Goal: Task Accomplishment & Management: Use online tool/utility

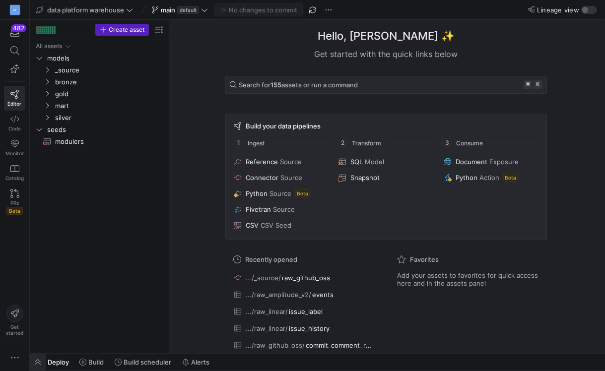
click at [38, 361] on span "button" at bounding box center [38, 362] width 16 height 17
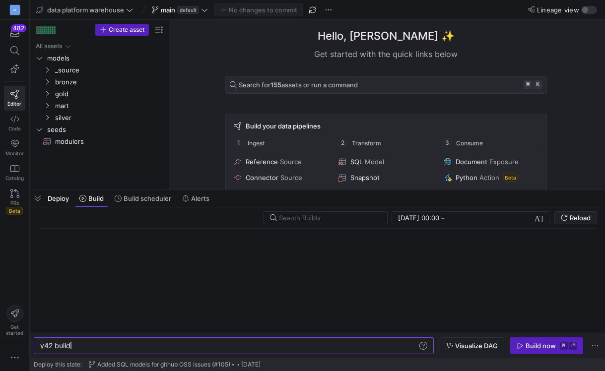
scroll to position [0, 30]
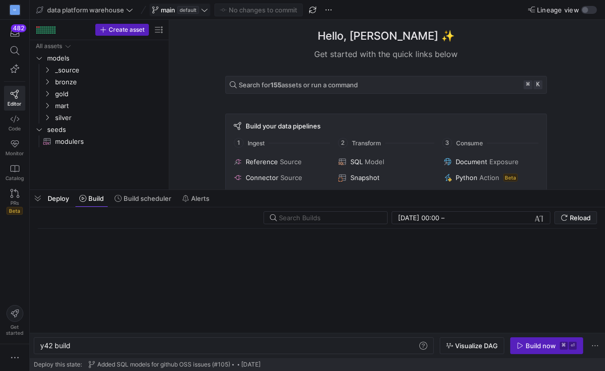
click at [200, 6] on span "main default" at bounding box center [180, 10] width 56 height 8
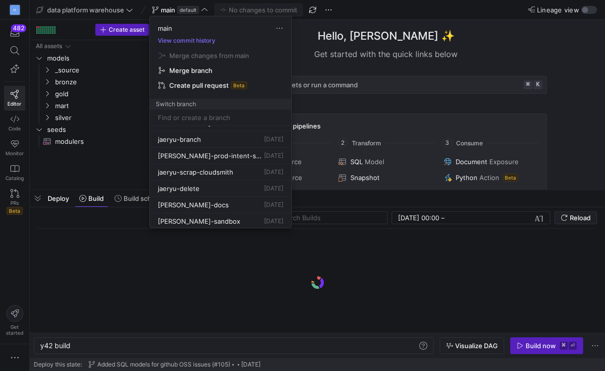
scroll to position [0, 0]
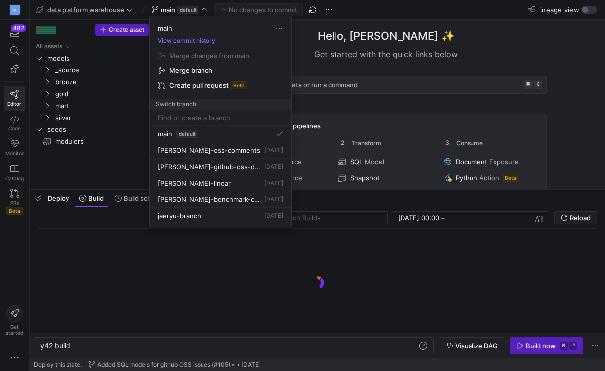
click at [106, 14] on div at bounding box center [302, 185] width 605 height 371
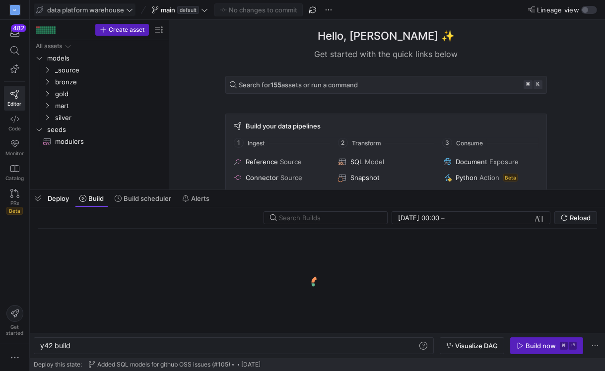
click at [124, 11] on span "data platform warehouse" at bounding box center [85, 10] width 77 height 8
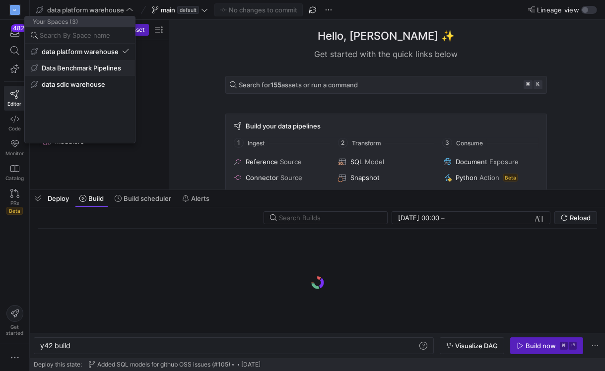
click at [98, 69] on span "Data Benchmark Pipelines" at bounding box center [81, 68] width 79 height 8
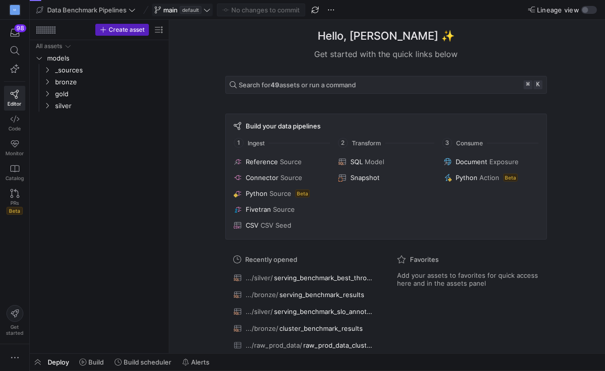
click at [212, 11] on span at bounding box center [182, 10] width 60 height 12
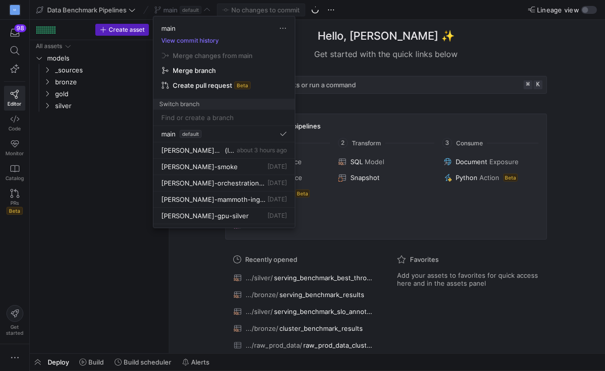
click at [170, 30] on span "main" at bounding box center [168, 28] width 14 height 8
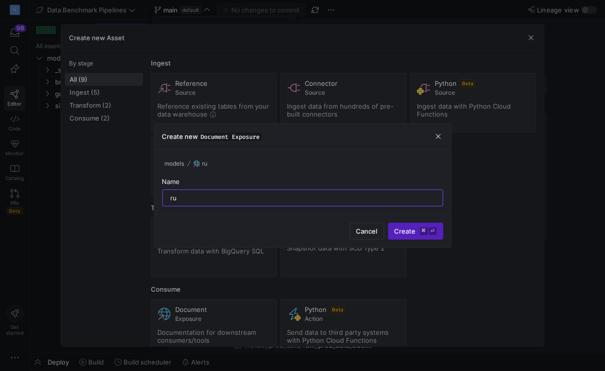
type input "ruc"
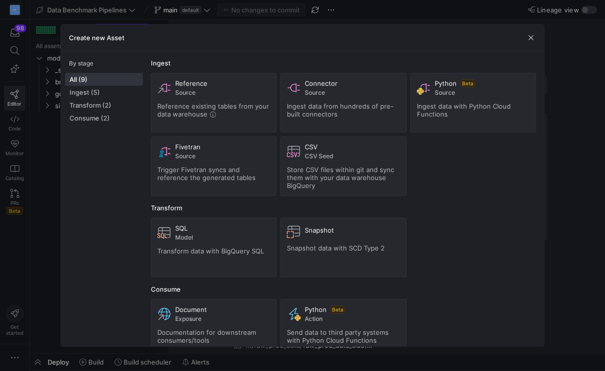
click at [201, 11] on div at bounding box center [302, 185] width 605 height 371
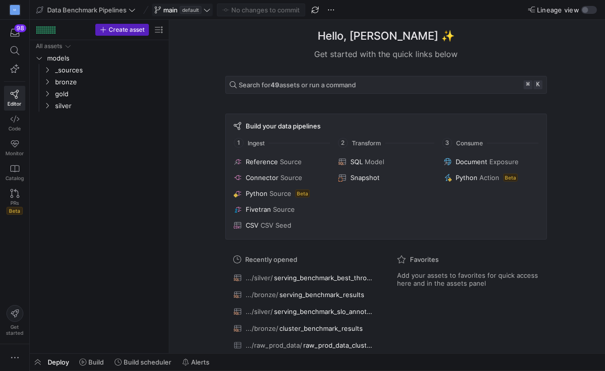
click at [207, 11] on icon at bounding box center [207, 9] width 6 height 3
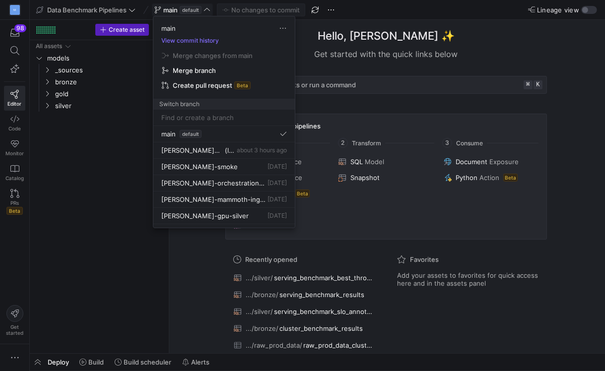
click at [170, 28] on span "main" at bounding box center [168, 28] width 14 height 8
click at [178, 116] on input at bounding box center [223, 118] width 125 height 8
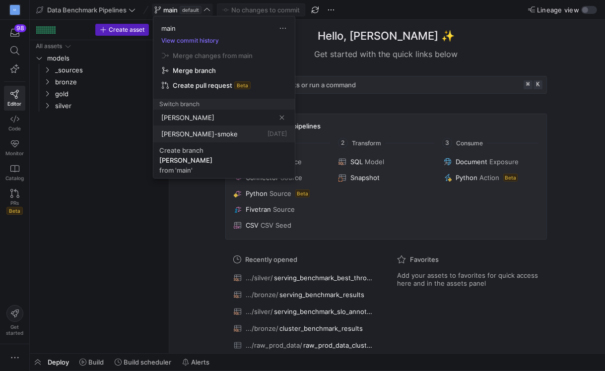
type input "[PERSON_NAME]"
click at [185, 138] on button "[PERSON_NAME]-smoke [DATE]" at bounding box center [223, 134] width 141 height 16
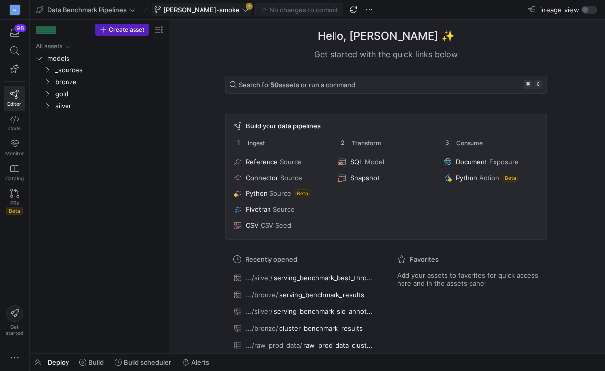
click at [242, 9] on icon at bounding box center [245, 9] width 7 height 7
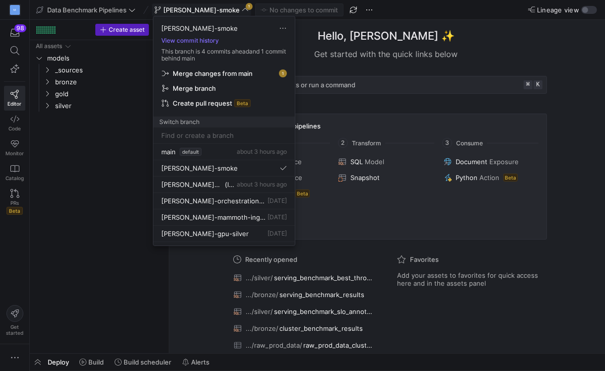
click at [235, 75] on span "Merge changes from main" at bounding box center [213, 73] width 80 height 8
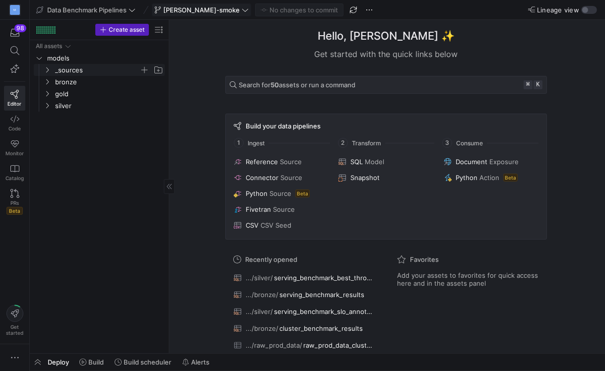
click at [47, 69] on icon "Press SPACE to select this row." at bounding box center [47, 70] width 7 height 6
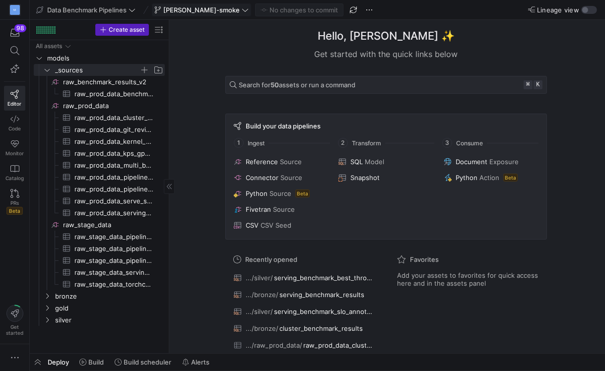
click at [55, 364] on span "Deploy" at bounding box center [58, 362] width 21 height 8
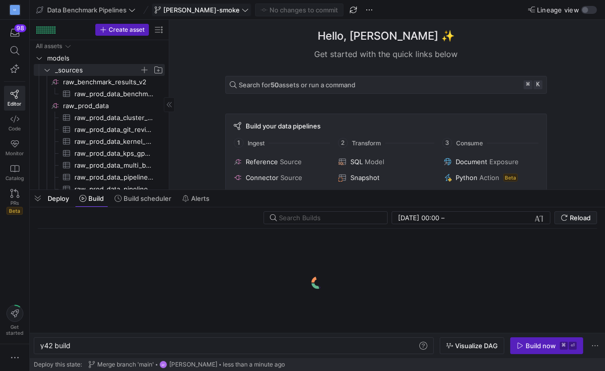
scroll to position [0, 30]
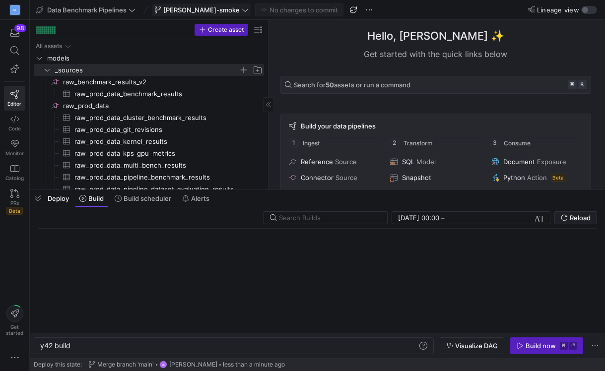
drag, startPoint x: 169, startPoint y: 137, endPoint x: 281, endPoint y: 136, distance: 112.1
click at [169, 105] on span "raw_prod_data​​​​​​​​" at bounding box center [162, 105] width 199 height 11
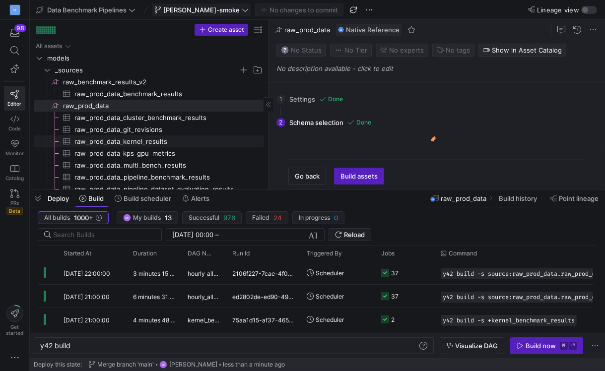
click at [160, 137] on span "raw_prod_data_kernel_results​​​​​​​​​" at bounding box center [163, 141] width 178 height 11
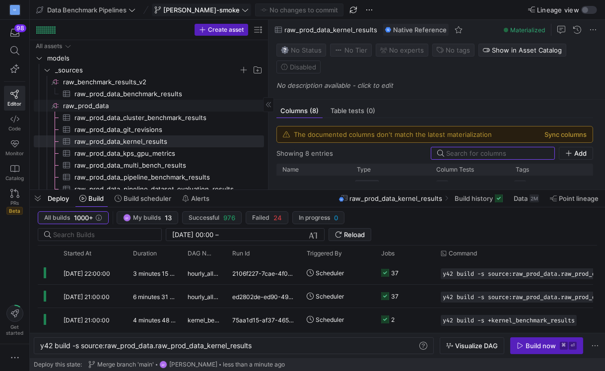
click at [157, 109] on span "raw_prod_data​​​​​​​​" at bounding box center [162, 105] width 199 height 11
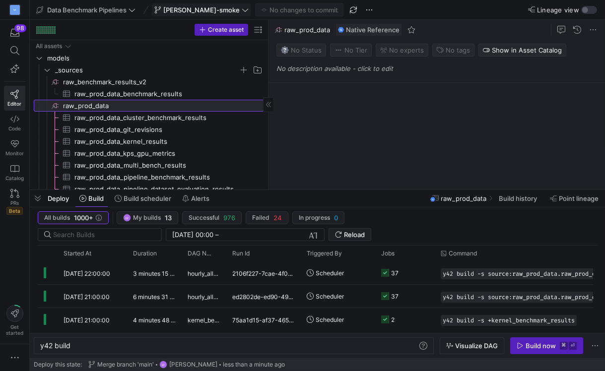
type textarea "y42 build"
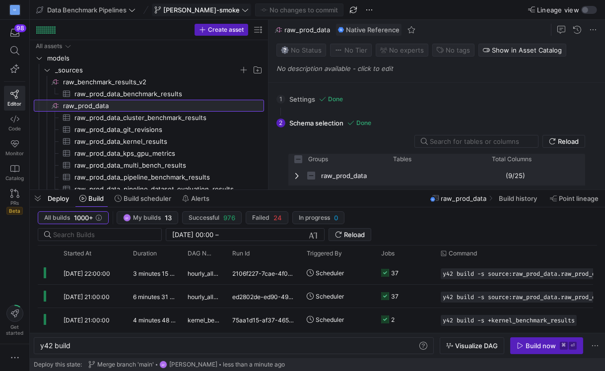
checkbox input "false"
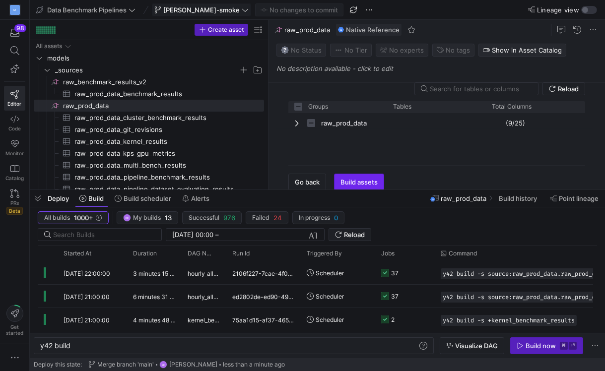
click at [353, 185] on span "Build assets" at bounding box center [358, 182] width 37 height 8
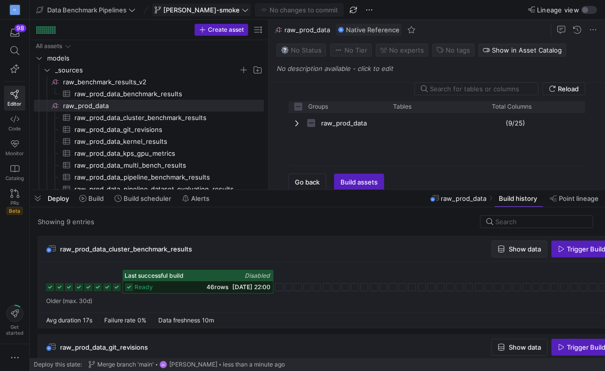
click at [526, 245] on span "Show data" at bounding box center [524, 249] width 32 height 8
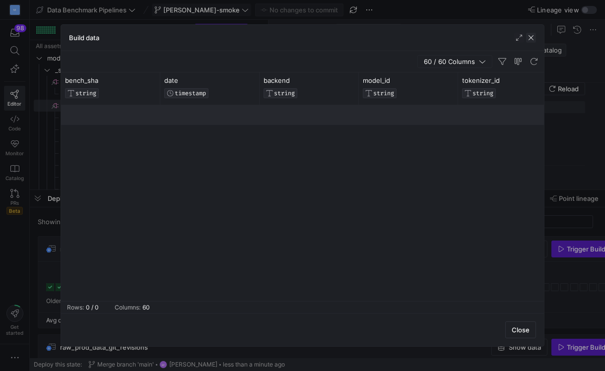
click at [532, 39] on span "button" at bounding box center [531, 38] width 10 height 10
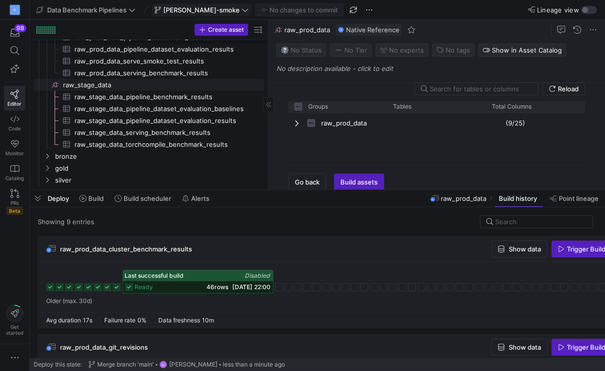
click at [121, 83] on span "raw_stage_data​​​​​​​​" at bounding box center [162, 84] width 199 height 11
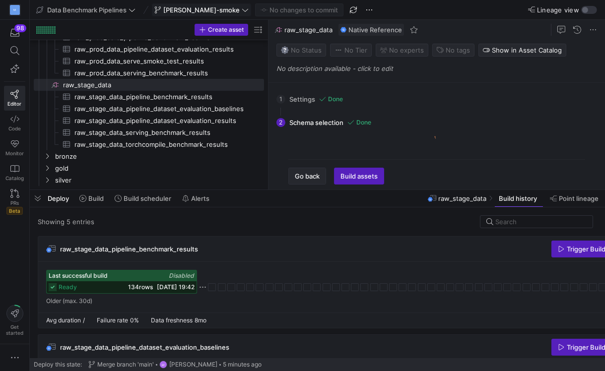
click at [307, 177] on span "Go back" at bounding box center [307, 176] width 25 height 8
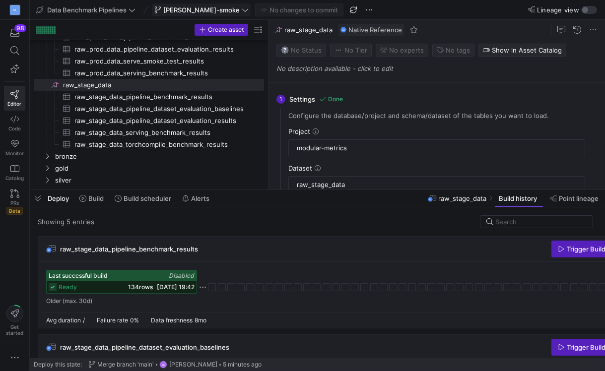
click at [46, 199] on div "Deploy Build Build scheduler Alerts" at bounding box center [122, 198] width 184 height 17
click at [35, 200] on span "button" at bounding box center [38, 198] width 16 height 17
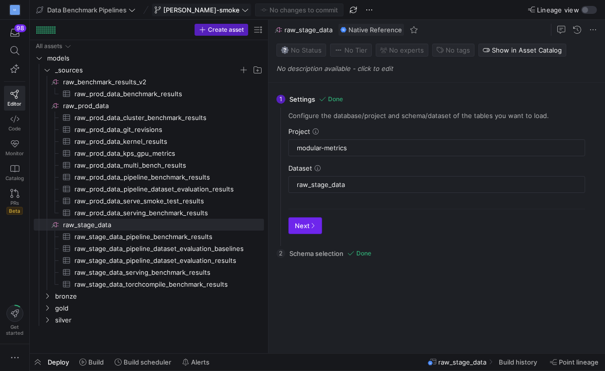
click at [300, 229] on span "button" at bounding box center [305, 226] width 33 height 16
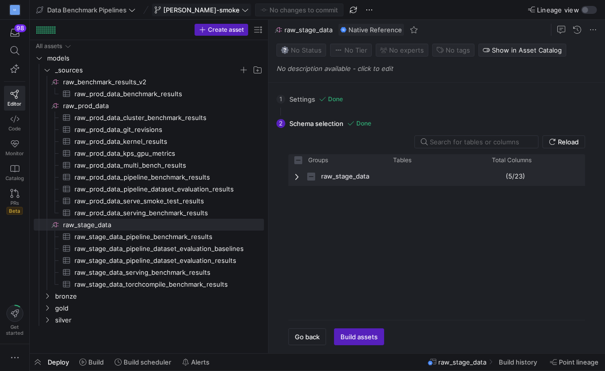
click at [299, 174] on span "Press SPACE to select this row." at bounding box center [297, 177] width 7 height 8
checkbox input "false"
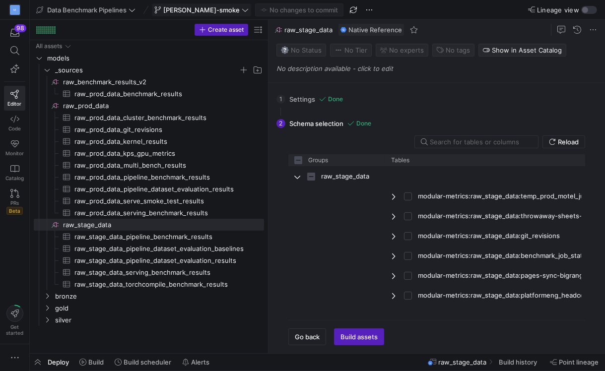
drag, startPoint x: 479, startPoint y: 163, endPoint x: 600, endPoint y: 175, distance: 121.2
click at [600, 175] on div "1 Settings Done Configure the database/project and schema/dataset of the tables…" at bounding box center [434, 218] width 332 height 270
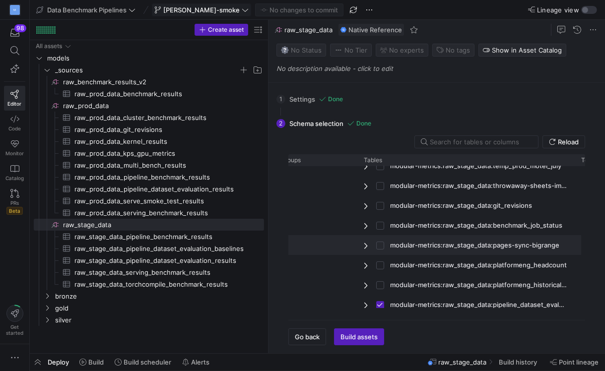
scroll to position [57, 0]
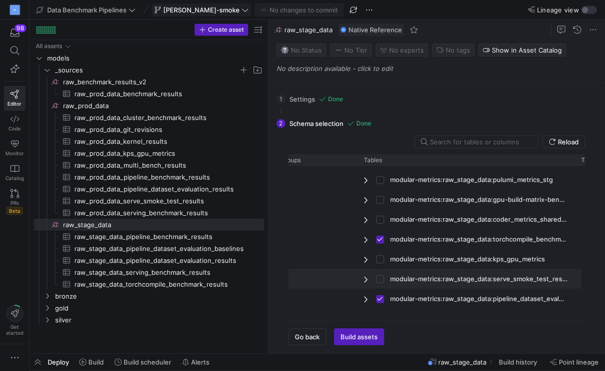
click at [379, 276] on input "Press Space to toggle row selection (unchecked)" at bounding box center [380, 279] width 8 height 8
checkbox input "true"
checkbox input "false"
checkbox input "true"
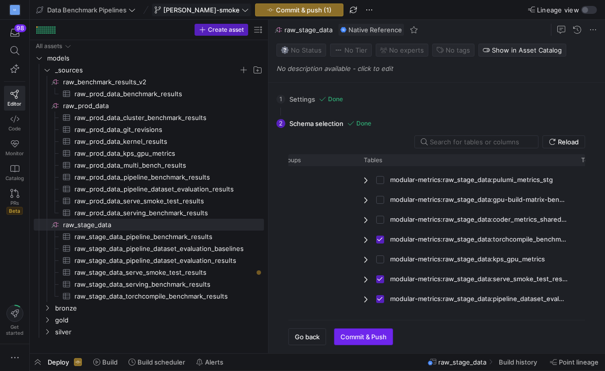
click at [358, 338] on span "Commit & Push" at bounding box center [363, 337] width 46 height 8
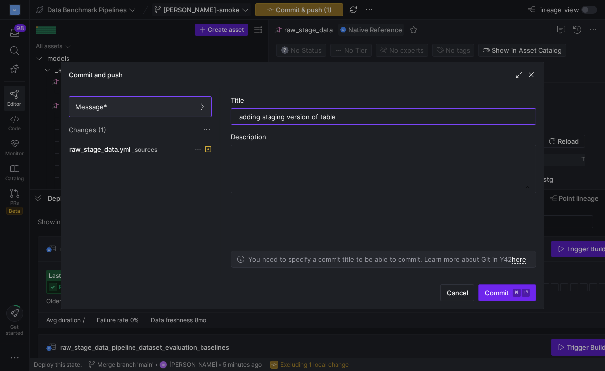
type input "adding staging version of table"
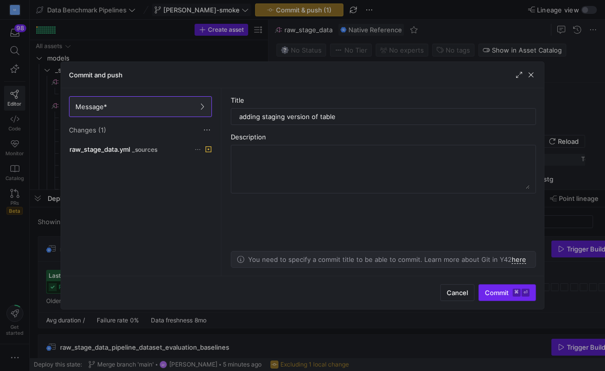
click at [490, 291] on span "Commit ⌘ ⏎" at bounding box center [507, 293] width 45 height 8
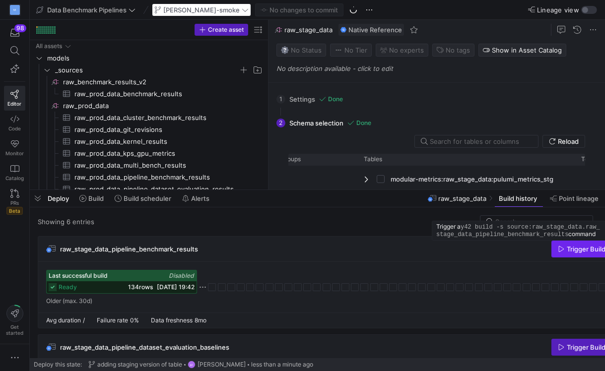
click at [563, 247] on icon "button" at bounding box center [561, 249] width 7 height 7
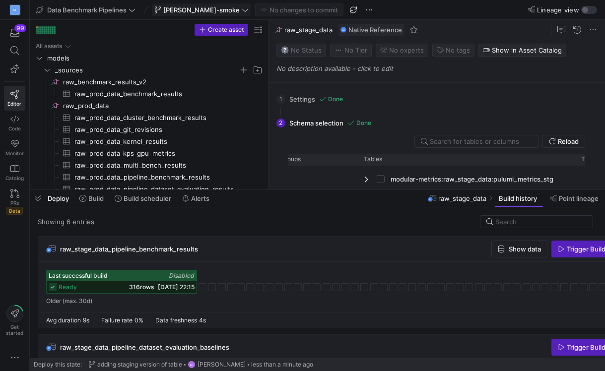
drag, startPoint x: 580, startPoint y: 248, endPoint x: 428, endPoint y: 279, distance: 155.4
click at [428, 279] on div "raw_stage_data_pipeline_benchmark_results Show data Trigger Build Last successf…" at bounding box center [336, 282] width 596 height 92
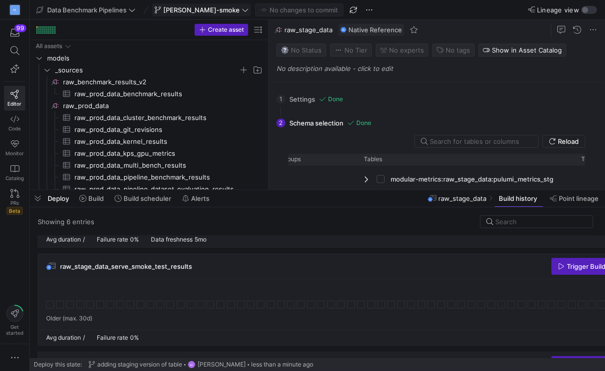
scroll to position [280, 0]
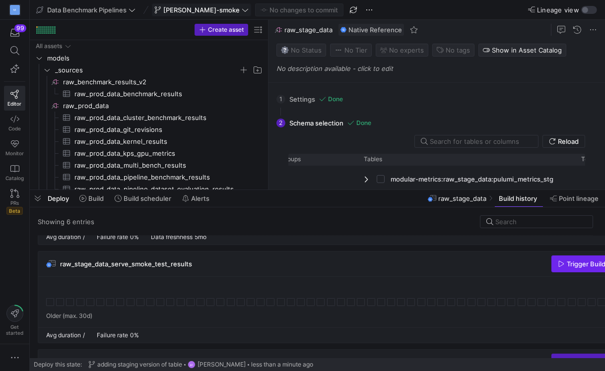
click at [567, 264] on span "Trigger Build" at bounding box center [585, 264] width 39 height 8
click at [49, 301] on icon at bounding box center [50, 302] width 8 height 8
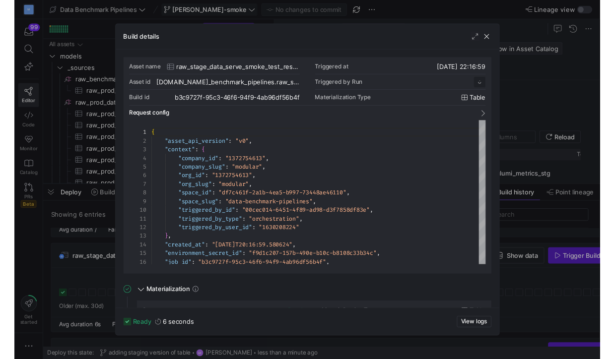
scroll to position [89, 0]
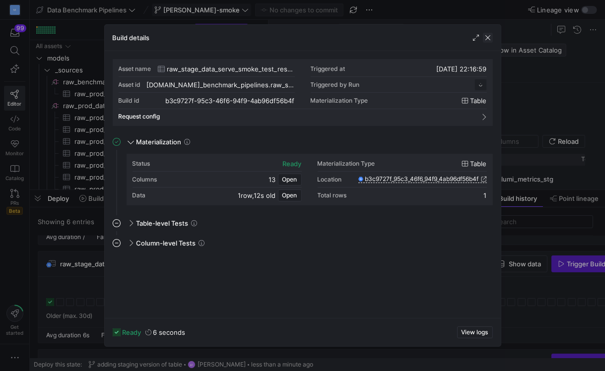
click at [489, 37] on span "button" at bounding box center [488, 38] width 10 height 10
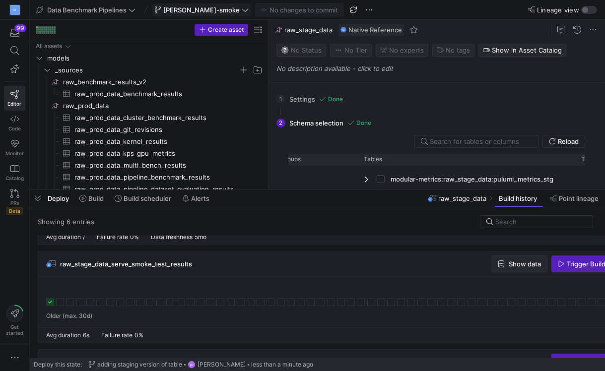
click at [507, 270] on span "button" at bounding box center [519, 264] width 55 height 16
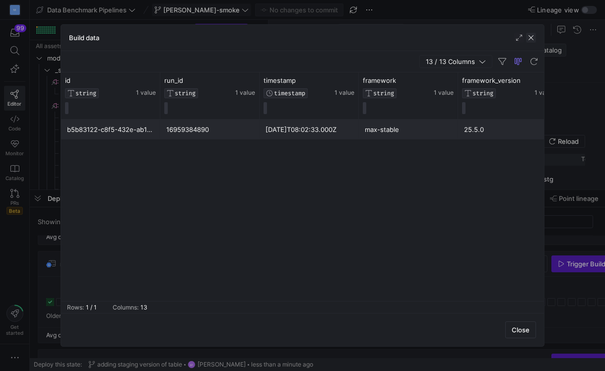
click at [531, 37] on span "button" at bounding box center [531, 38] width 10 height 10
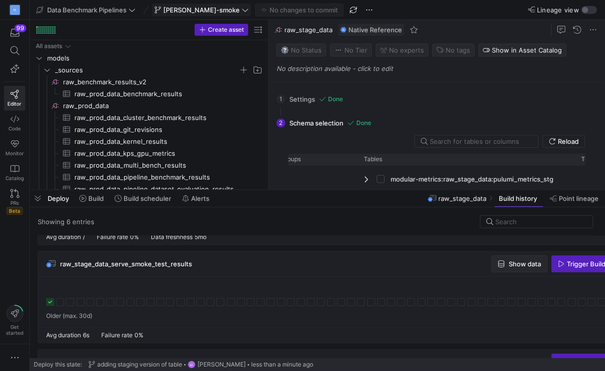
click at [523, 263] on span "Show data" at bounding box center [524, 264] width 32 height 8
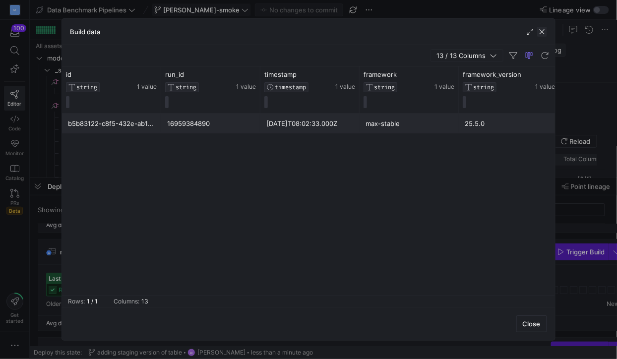
click at [539, 33] on span "button" at bounding box center [542, 32] width 10 height 10
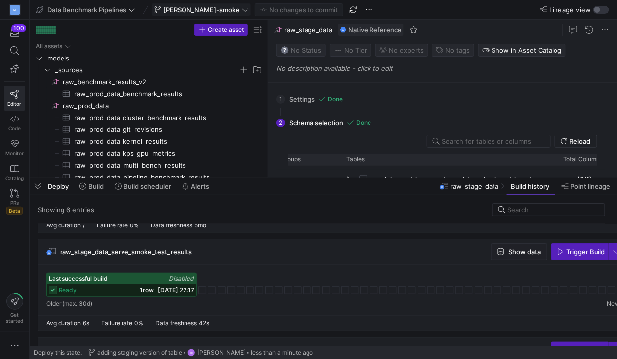
click at [55, 289] on icon at bounding box center [53, 290] width 8 height 8
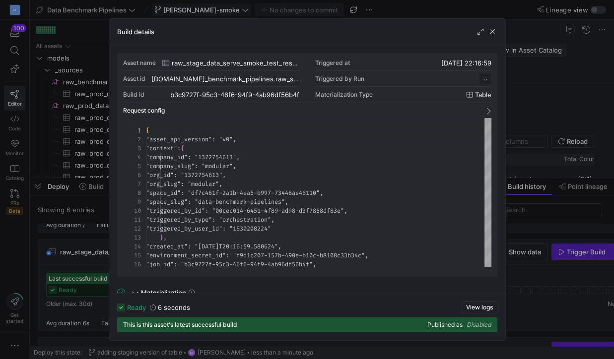
click at [74, 255] on div at bounding box center [307, 179] width 614 height 359
